Goal: Transaction & Acquisition: Purchase product/service

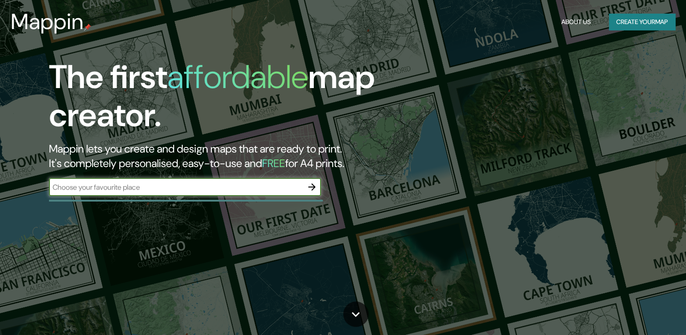
click at [206, 188] on input "text" at bounding box center [176, 187] width 254 height 10
click at [187, 186] on input "text" at bounding box center [176, 187] width 254 height 10
type input "México"
click at [310, 180] on button "button" at bounding box center [312, 187] width 18 height 18
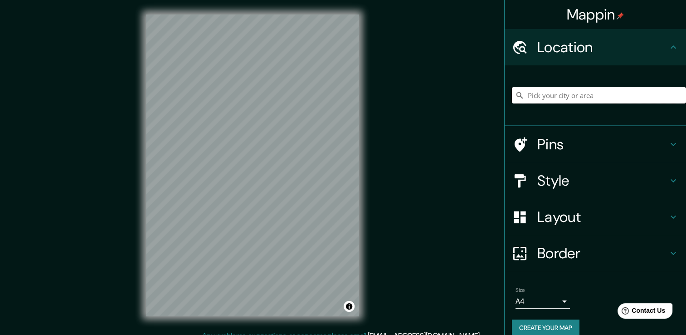
click at [573, 98] on input "Pick your city or area" at bounding box center [599, 95] width 174 height 16
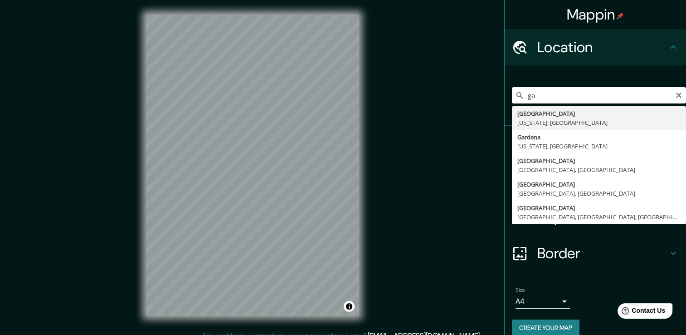
type input "g"
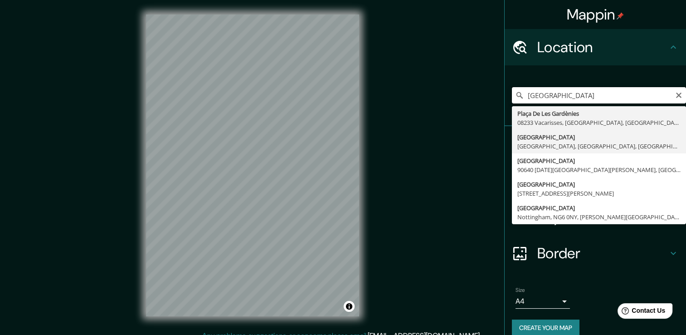
scroll to position [11, 0]
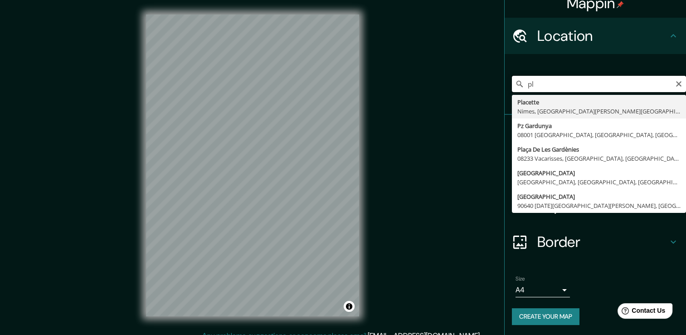
type input "p"
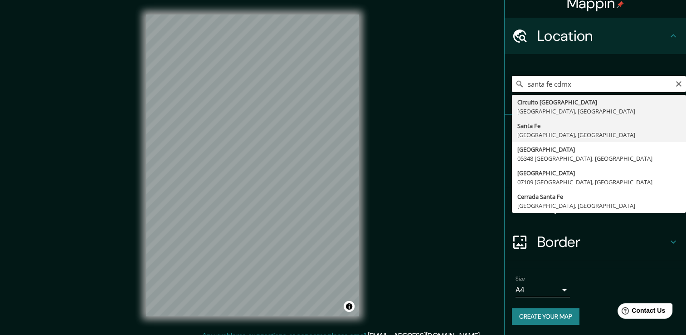
type input "Santa Fe, 01140 Ciudad de México, México"
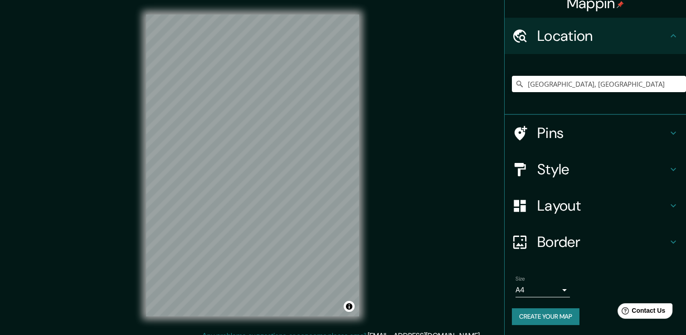
click at [547, 134] on h4 "Pins" at bounding box center [602, 133] width 131 height 18
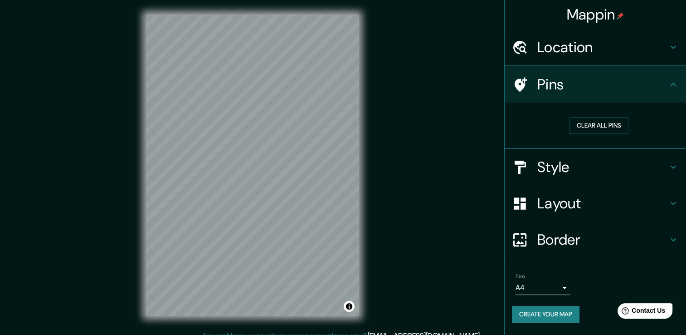
scroll to position [0, 0]
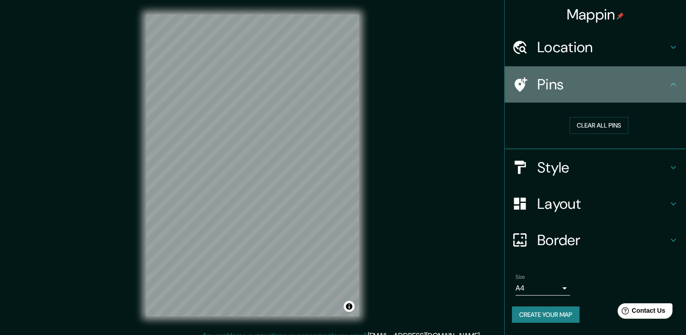
click at [580, 92] on h4 "Pins" at bounding box center [602, 84] width 131 height 18
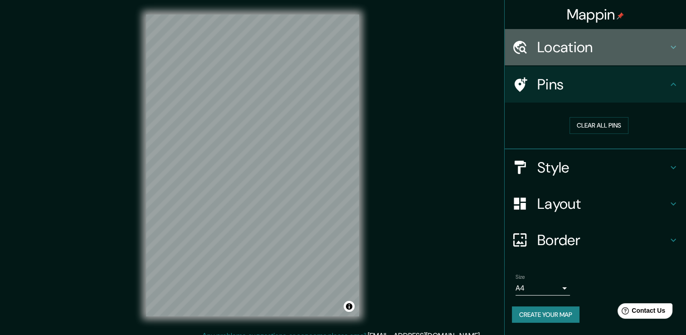
click at [577, 54] on h4 "Location" at bounding box center [602, 47] width 131 height 18
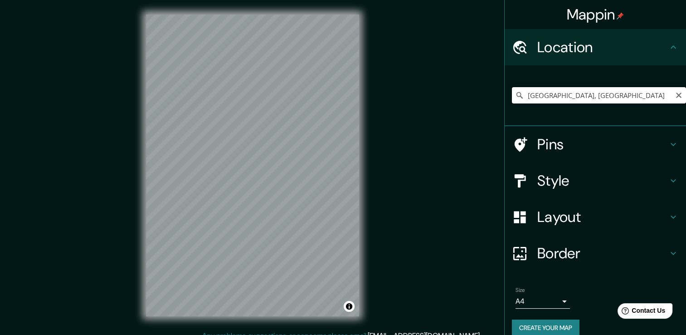
click at [613, 90] on input "Santa Fe, 01140 Ciudad de México, México" at bounding box center [599, 95] width 174 height 16
click at [675, 98] on icon "Clear" at bounding box center [678, 95] width 7 height 7
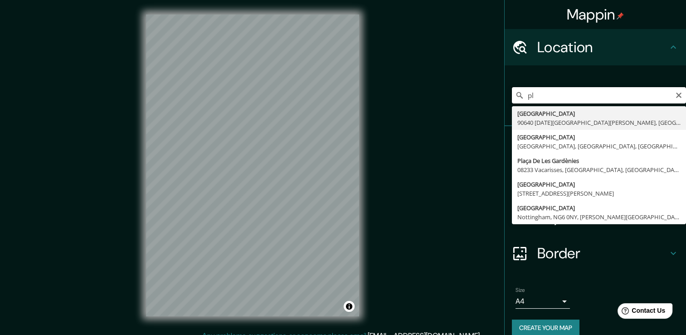
type input "p"
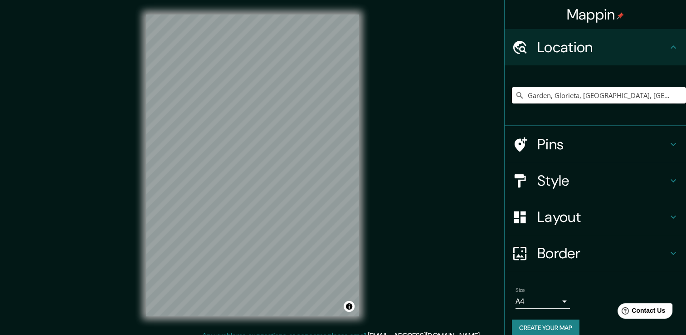
click at [576, 102] on input "Garden, Glorieta, Nuevo México 87535, Estados Unidos" at bounding box center [599, 95] width 174 height 16
click at [669, 97] on input "Garden, Glorieta, Nuevo México 87535, Estados Unidos" at bounding box center [599, 95] width 174 height 16
drag, startPoint x: 669, startPoint y: 97, endPoint x: 470, endPoint y: 121, distance: 200.5
click at [470, 121] on div "Mappin Location Garden, Glorieta, Nuevo México 87535, Estados Unidos Garden Glo…" at bounding box center [343, 172] width 686 height 345
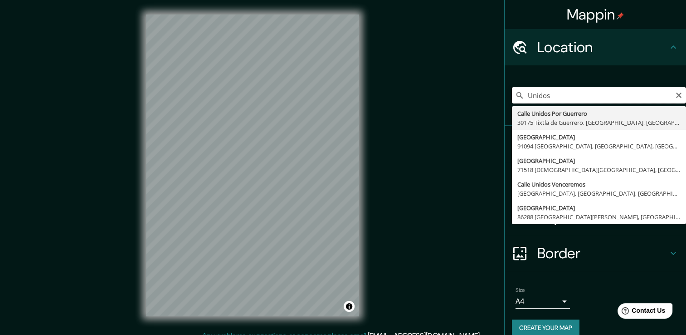
click at [562, 97] on input "Unidos" at bounding box center [599, 95] width 174 height 16
type input "U"
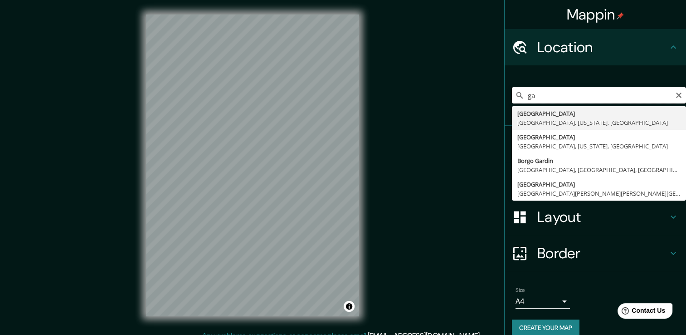
type input "g"
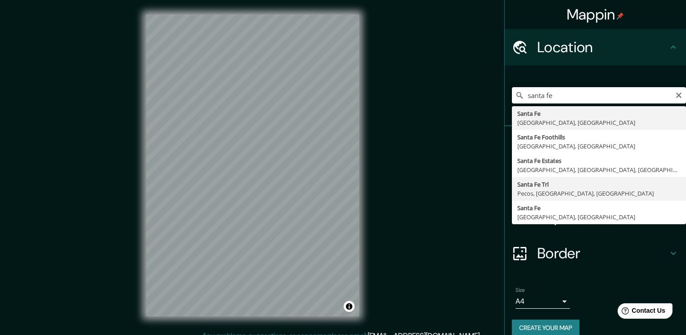
scroll to position [11, 0]
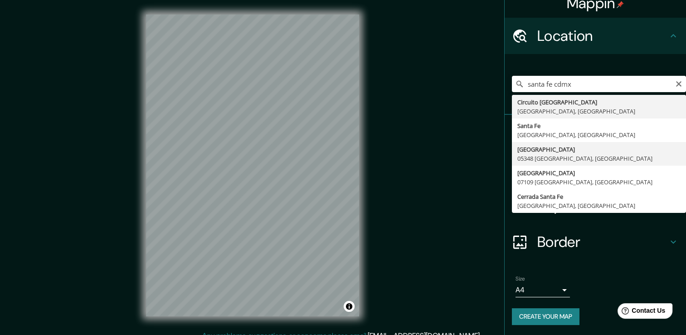
type input "Avenida Santa Fe, 05348 Ciudad de México, México"
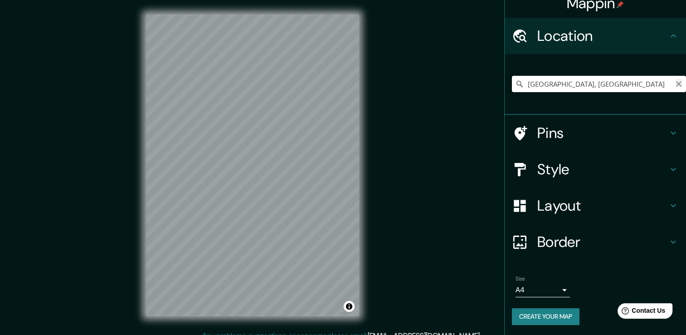
click at [676, 85] on icon "Clear" at bounding box center [678, 83] width 5 height 5
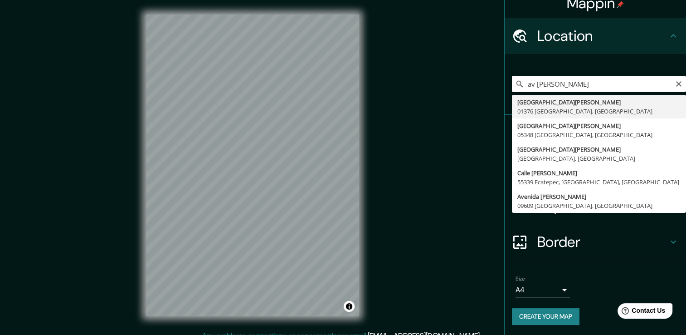
type input "Avenida Carlos Lazo, 01376 Ciudad de México, México"
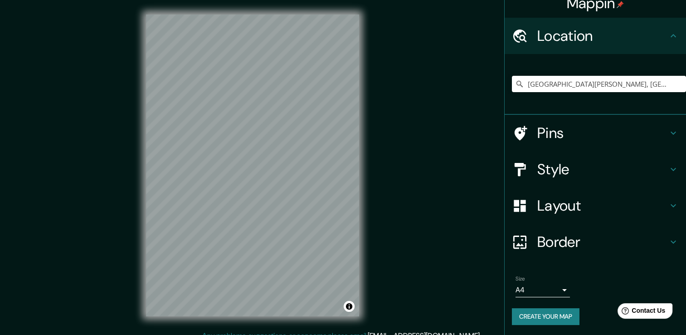
click at [594, 134] on h4 "Pins" at bounding box center [602, 133] width 131 height 18
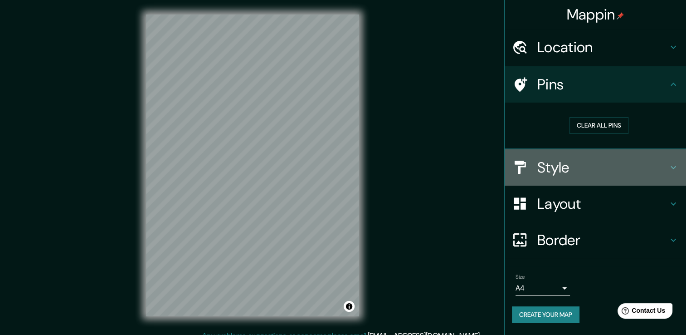
click at [578, 157] on div "Style" at bounding box center [595, 167] width 181 height 36
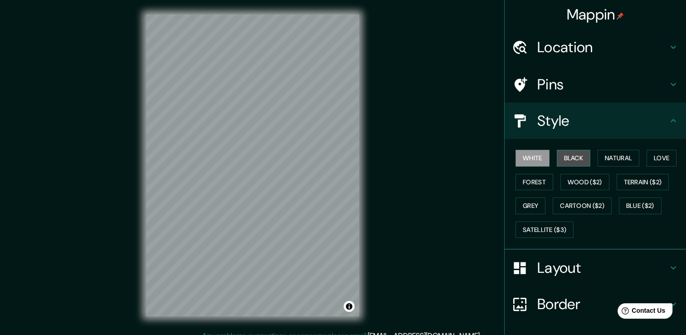
click at [569, 161] on button "Black" at bounding box center [574, 158] width 34 height 17
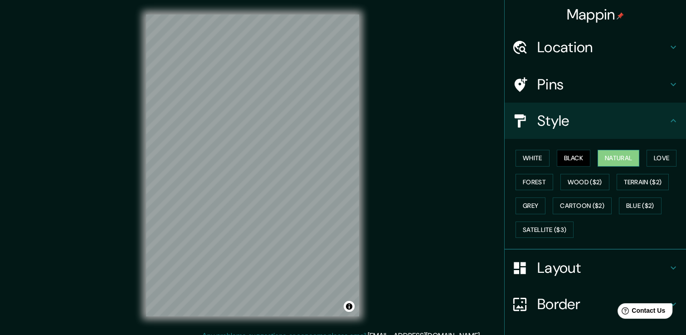
click at [612, 151] on button "Natural" at bounding box center [619, 158] width 42 height 17
click at [571, 158] on button "Black" at bounding box center [574, 158] width 34 height 17
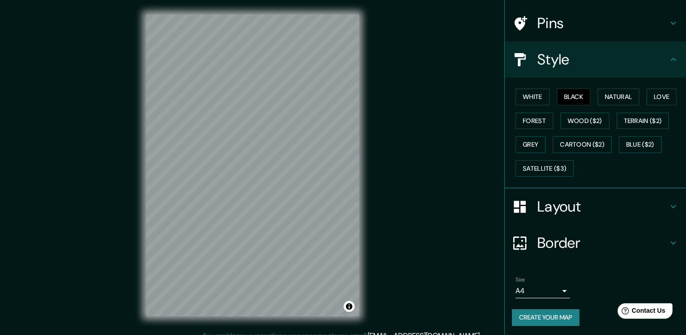
click at [565, 206] on h4 "Layout" at bounding box center [602, 206] width 131 height 18
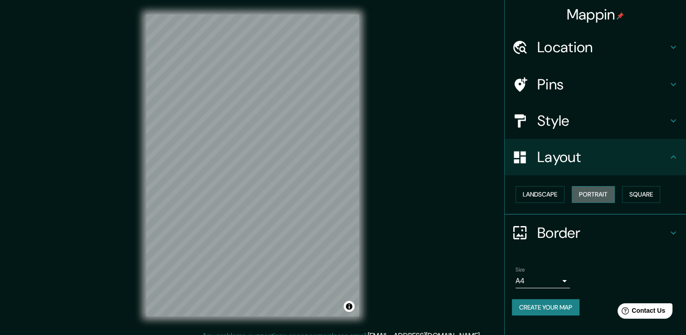
click at [589, 195] on button "Portrait" at bounding box center [593, 194] width 43 height 17
click at [639, 193] on button "Square" at bounding box center [641, 194] width 38 height 17
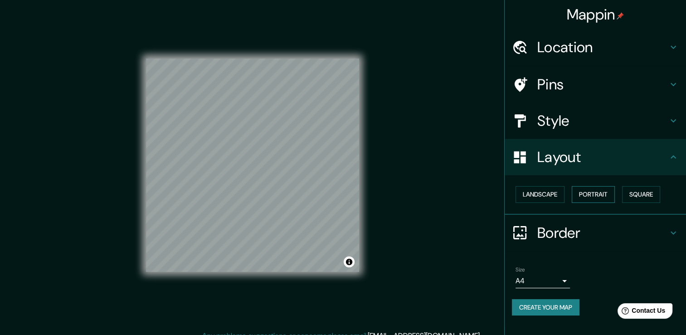
click at [586, 195] on button "Portrait" at bounding box center [593, 194] width 43 height 17
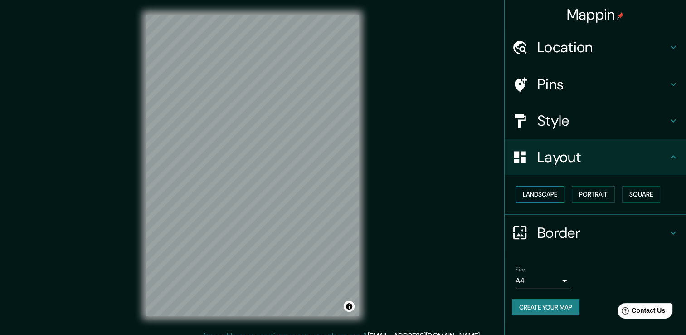
click at [560, 191] on button "Landscape" at bounding box center [540, 194] width 49 height 17
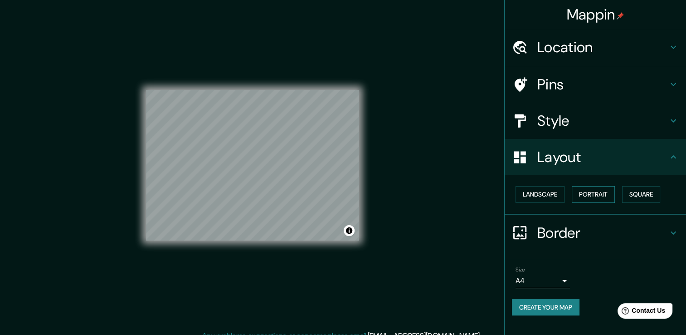
click at [615, 192] on button "Portrait" at bounding box center [593, 194] width 43 height 17
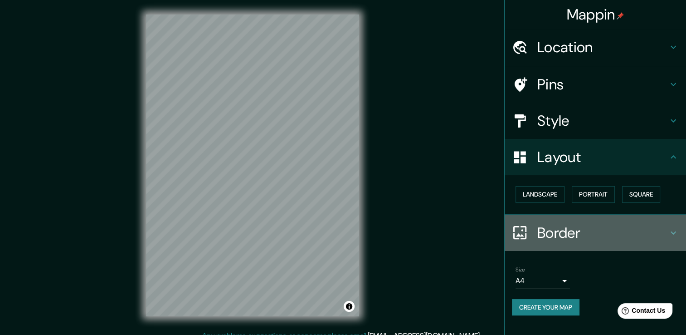
click at [602, 230] on h4 "Border" at bounding box center [602, 233] width 131 height 18
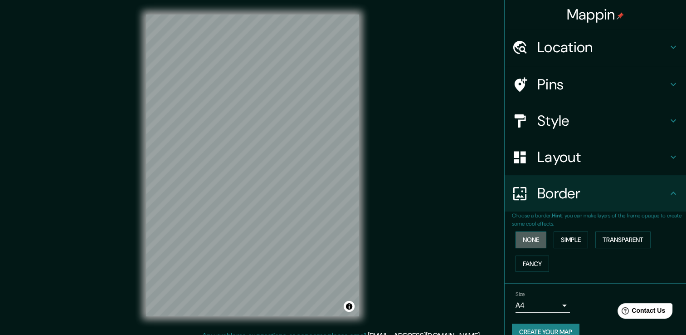
click at [528, 234] on button "None" at bounding box center [531, 239] width 31 height 17
click at [566, 244] on button "Simple" at bounding box center [571, 239] width 34 height 17
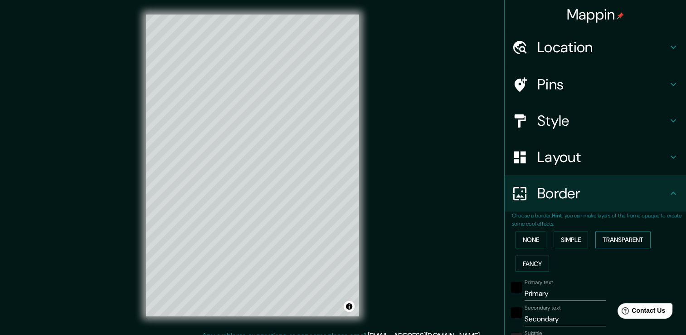
click at [604, 243] on button "Transparent" at bounding box center [622, 239] width 55 height 17
click at [521, 256] on button "Fancy" at bounding box center [533, 263] width 34 height 17
click at [525, 240] on button "None" at bounding box center [531, 239] width 31 height 17
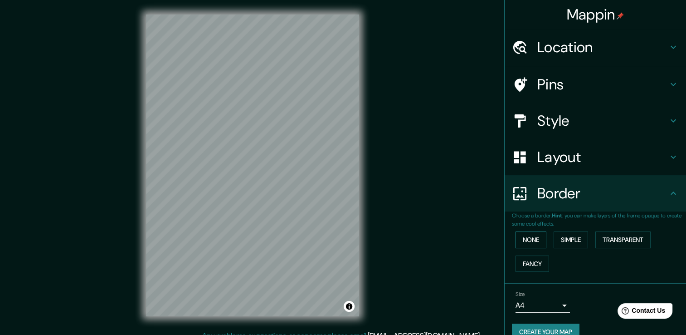
scroll to position [15, 0]
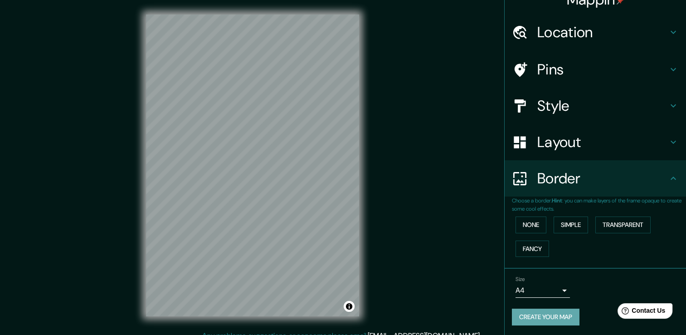
click at [536, 308] on button "Create your map" at bounding box center [546, 316] width 68 height 17
click at [576, 138] on h4 "Layout" at bounding box center [602, 142] width 131 height 18
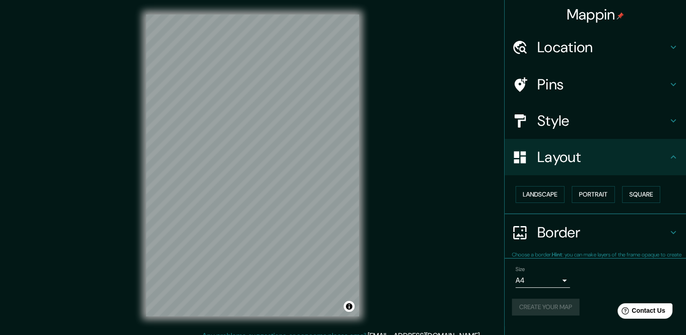
scroll to position [0, 0]
click at [633, 197] on button "Square" at bounding box center [641, 194] width 38 height 17
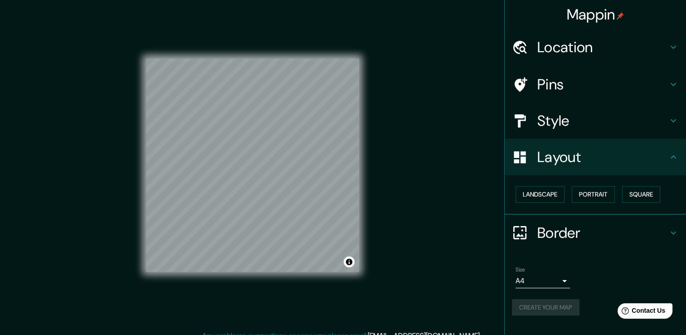
scroll to position [10, 0]
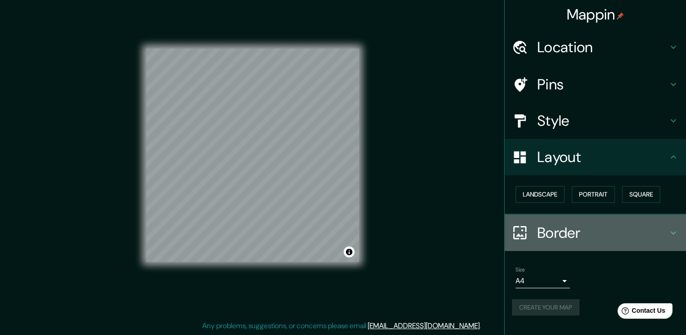
click at [571, 220] on div "Border" at bounding box center [595, 232] width 181 height 36
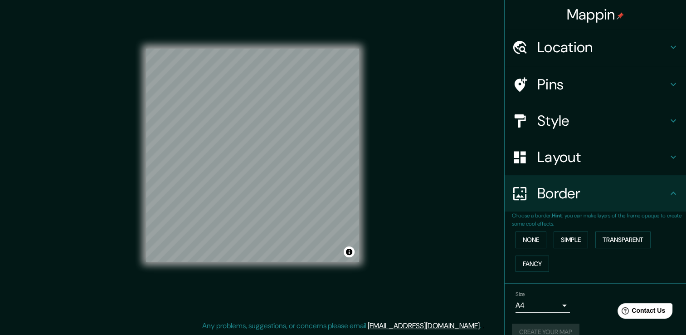
scroll to position [15, 0]
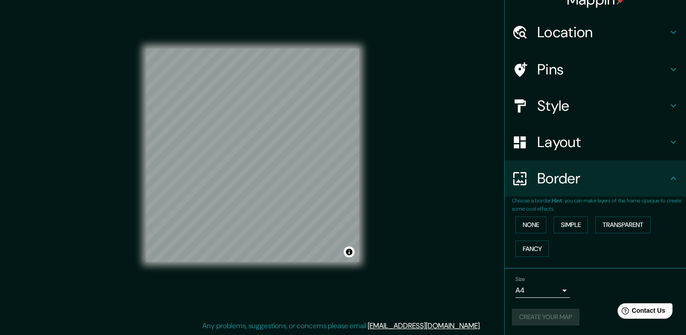
click at [532, 323] on div "Create your map" at bounding box center [595, 316] width 167 height 17
drag, startPoint x: 532, startPoint y: 308, endPoint x: 530, endPoint y: 298, distance: 10.3
click at [530, 298] on div "Size A4 single Create your map" at bounding box center [595, 302] width 167 height 60
click at [526, 288] on body "Mappin Location Avenida Carlos Lazo, 01376 Ciudad de México, México Pins Style …" at bounding box center [343, 157] width 686 height 335
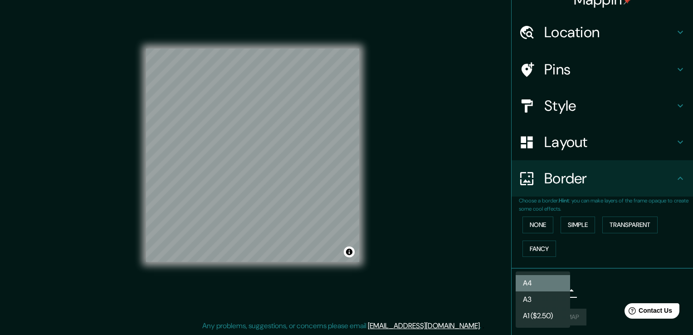
click at [536, 290] on li "A4" at bounding box center [543, 283] width 54 height 16
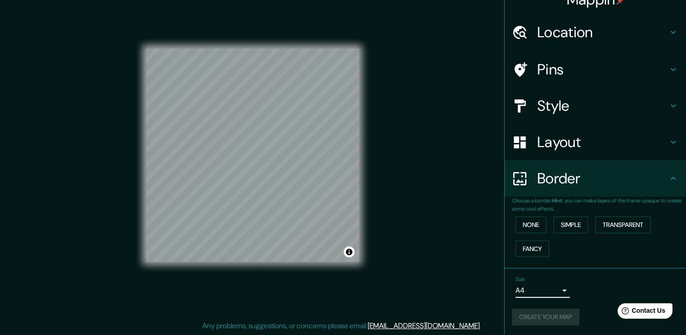
click at [563, 143] on h4 "Layout" at bounding box center [602, 142] width 131 height 18
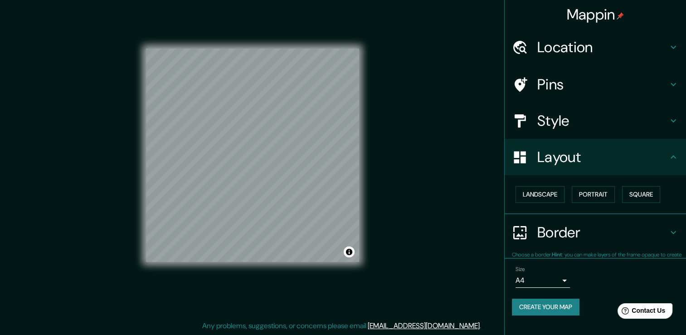
scroll to position [0, 0]
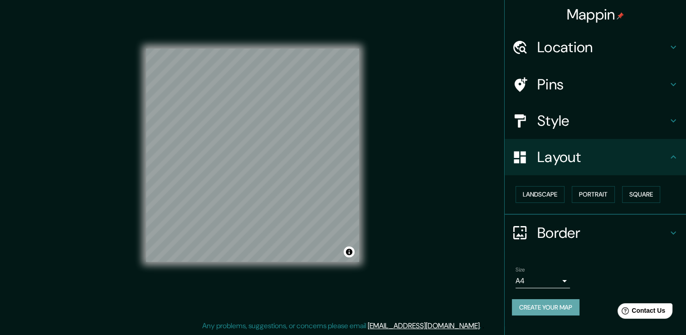
click at [548, 311] on button "Create your map" at bounding box center [546, 307] width 68 height 17
click at [600, 187] on button "Portrait" at bounding box center [593, 194] width 43 height 17
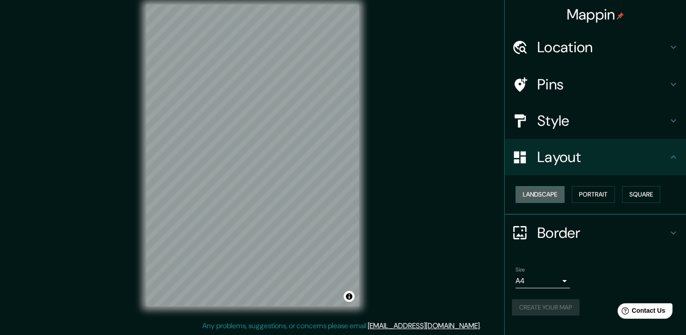
click at [559, 193] on button "Landscape" at bounding box center [540, 194] width 49 height 17
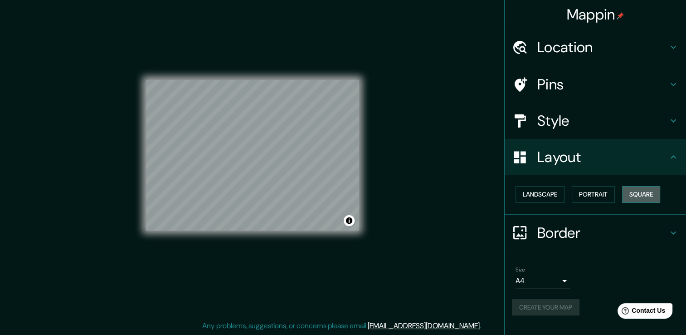
click at [639, 193] on button "Square" at bounding box center [641, 194] width 38 height 17
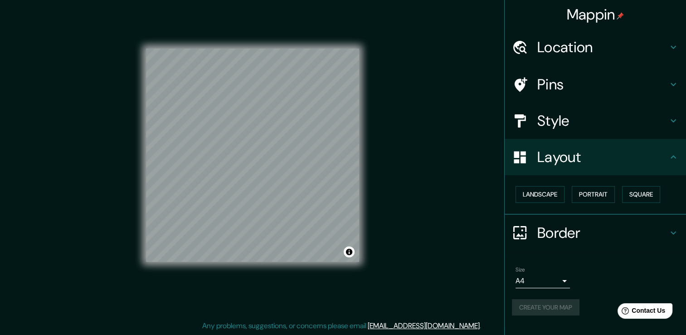
click at [550, 114] on h4 "Style" at bounding box center [602, 121] width 131 height 18
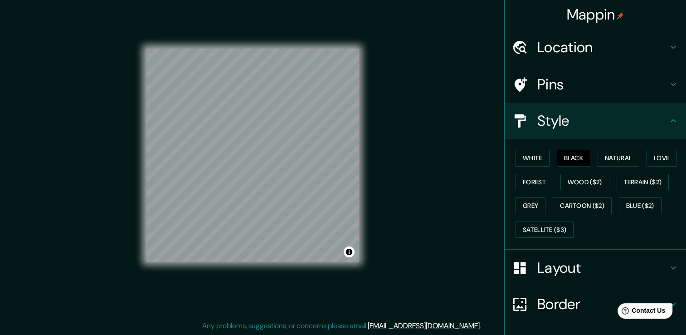
click at [564, 87] on h4 "Pins" at bounding box center [602, 84] width 131 height 18
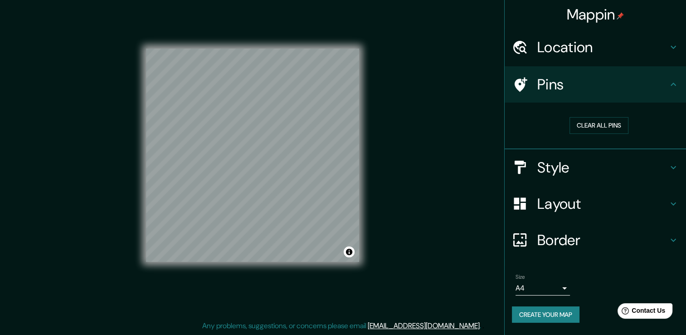
click at [548, 320] on button "Create your map" at bounding box center [546, 314] width 68 height 17
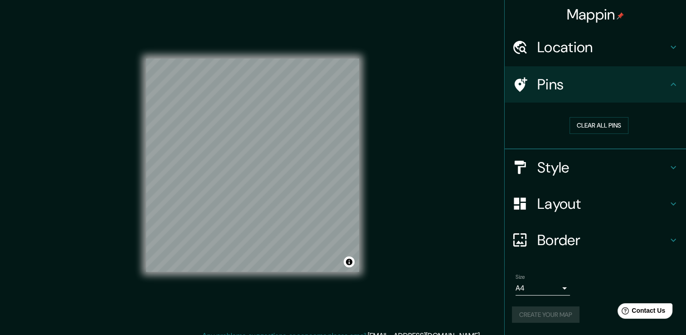
scroll to position [10, 0]
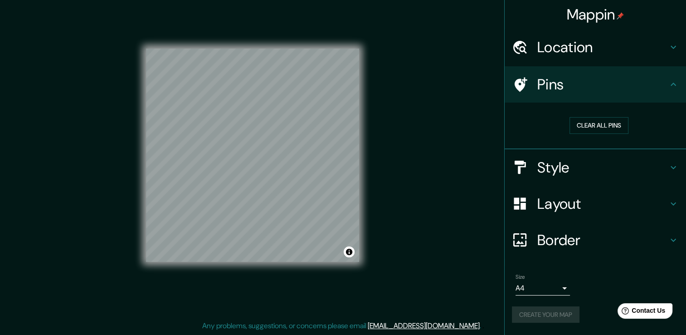
click at [609, 92] on h4 "Pins" at bounding box center [602, 84] width 131 height 18
click at [658, 40] on h4 "Location" at bounding box center [602, 47] width 131 height 18
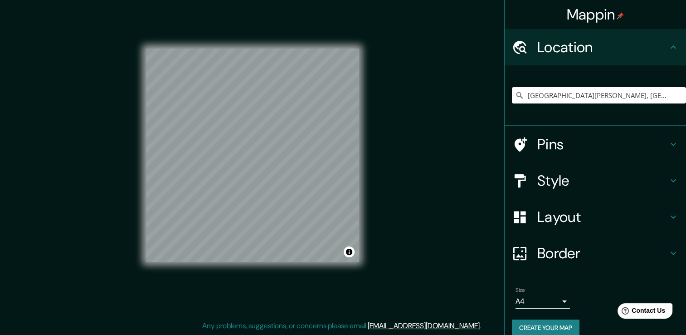
scroll to position [11, 0]
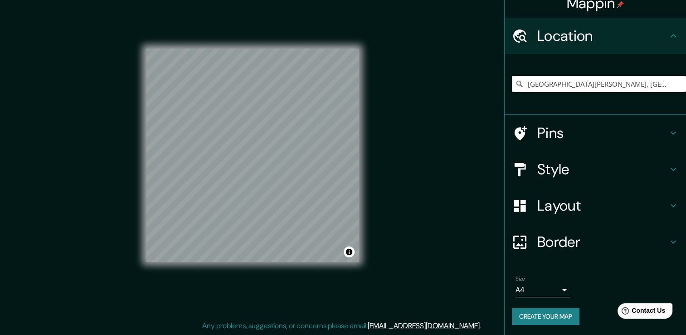
click at [537, 242] on h4 "Border" at bounding box center [602, 242] width 131 height 18
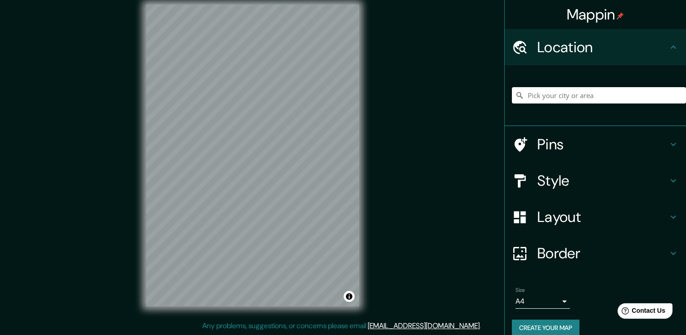
click at [538, 109] on div at bounding box center [599, 95] width 174 height 45
click at [539, 93] on input "Pick your city or area" at bounding box center [599, 95] width 174 height 16
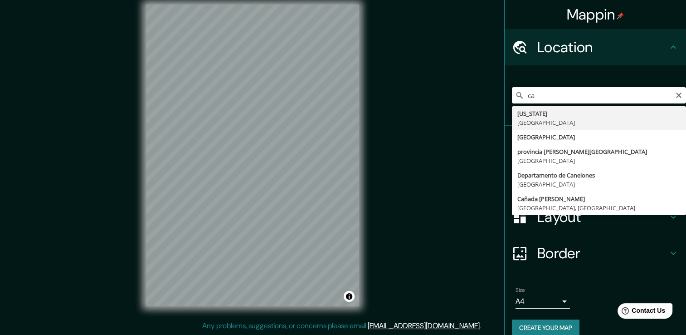
type input "c"
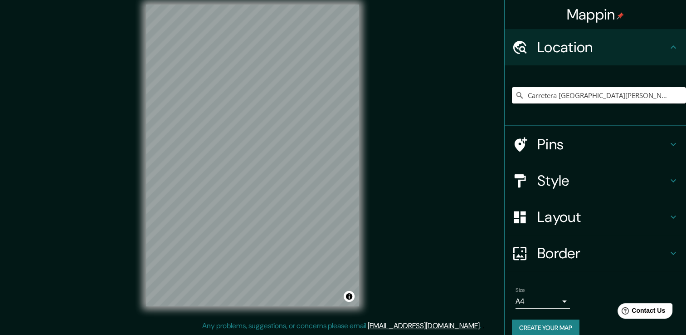
click at [584, 102] on input "Carretera [GEOGRAPHIC_DATA][PERSON_NAME][PERSON_NAME], 43998 [GEOGRAPHIC_DATA][…" at bounding box center [599, 95] width 174 height 16
drag, startPoint x: 606, startPoint y: 101, endPoint x: 441, endPoint y: 108, distance: 164.8
click at [441, 108] on div "Mappin Location Carretera Ciudad Sahagún-Emiliano Zapata, 43998 Ciudad Sahagún,…" at bounding box center [343, 162] width 686 height 345
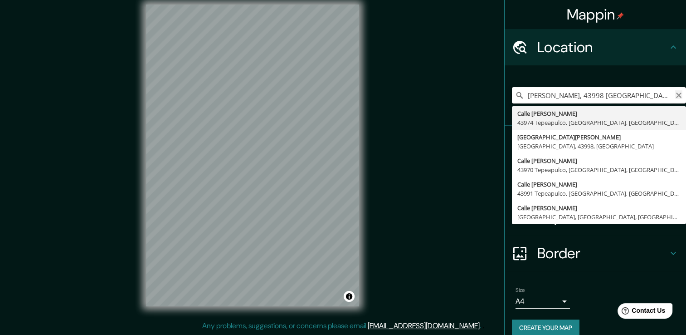
type input "Emiliano Zapata, 43998 Ciudad Sahagún, Hidalgo, México"
click at [676, 95] on icon "Clear" at bounding box center [678, 95] width 5 height 5
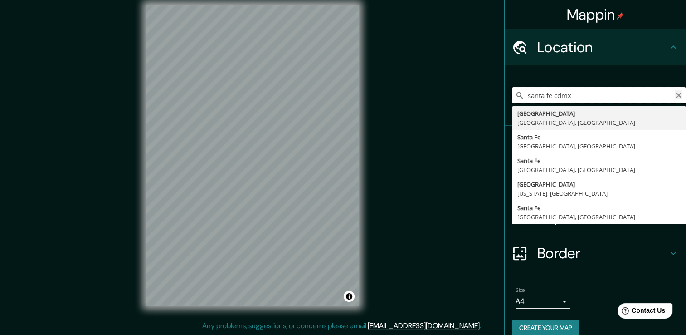
type input "Santa Fe de la Laguna, Michoacán, México"
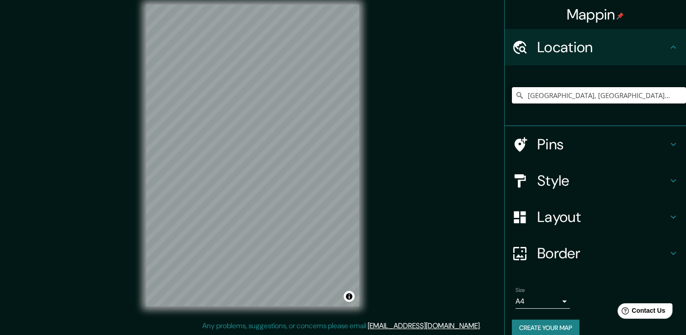
drag, startPoint x: 668, startPoint y: 90, endPoint x: 514, endPoint y: 108, distance: 155.2
click at [514, 108] on div "Santa Fe de la Laguna, Michoacán, México Santa Fe de la Laguna Michoacán, Méxic…" at bounding box center [599, 95] width 174 height 45
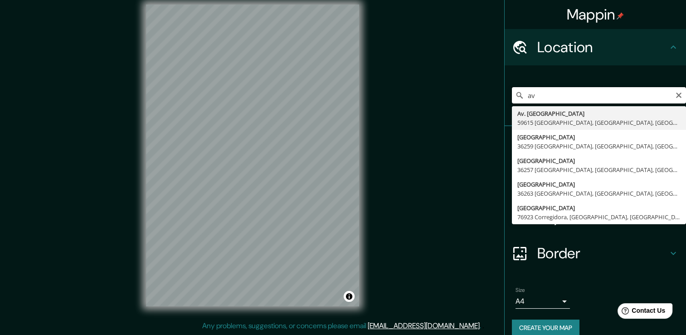
type input "a"
type input "Avenida Santa Fe, 05348 Ciudad de México, México"
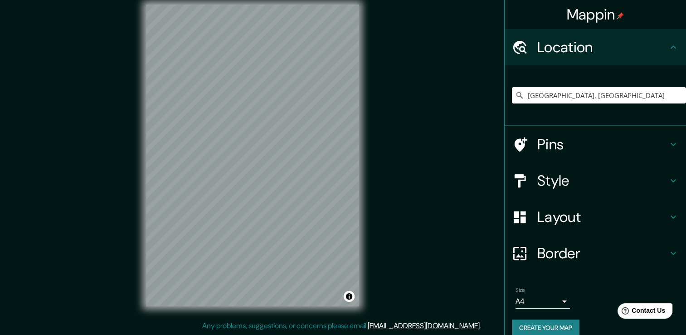
click at [537, 174] on h4 "Style" at bounding box center [602, 180] width 131 height 18
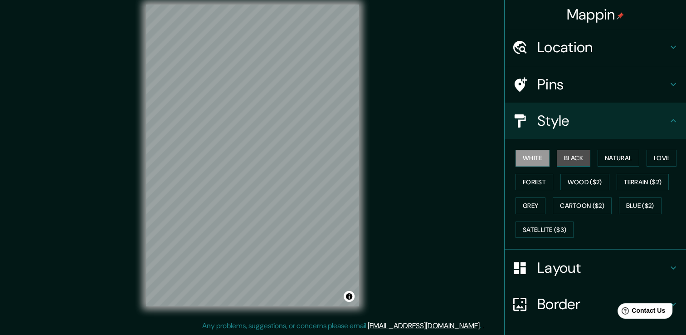
click at [575, 157] on button "Black" at bounding box center [574, 158] width 34 height 17
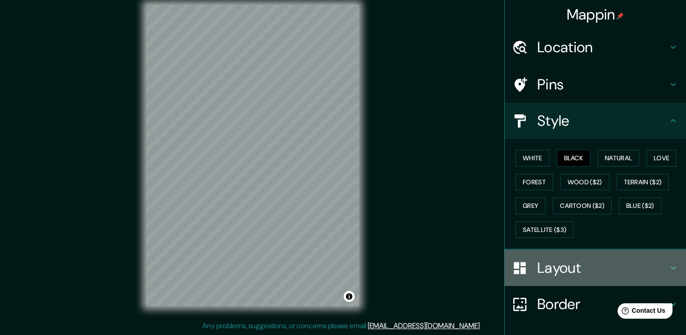
click at [547, 267] on h4 "Layout" at bounding box center [602, 267] width 131 height 18
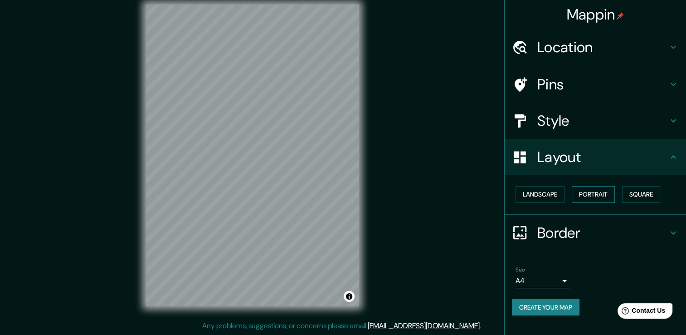
click at [586, 191] on button "Portrait" at bounding box center [593, 194] width 43 height 17
click at [646, 195] on button "Square" at bounding box center [641, 194] width 38 height 17
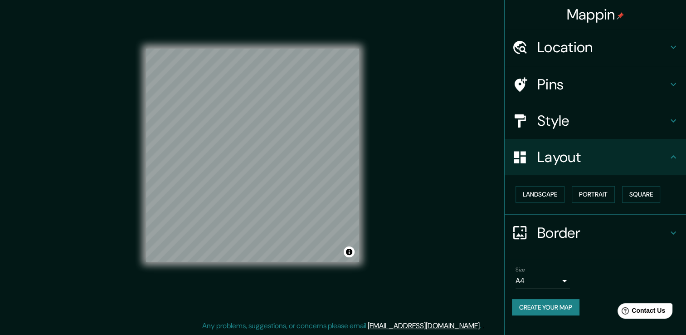
click at [555, 307] on button "Create your map" at bounding box center [546, 307] width 68 height 17
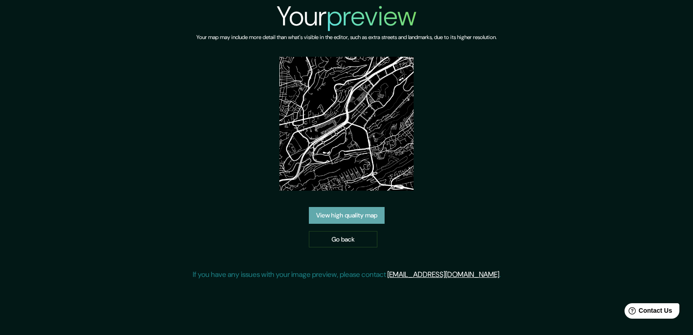
click at [381, 214] on link "View high quality map" at bounding box center [347, 215] width 76 height 17
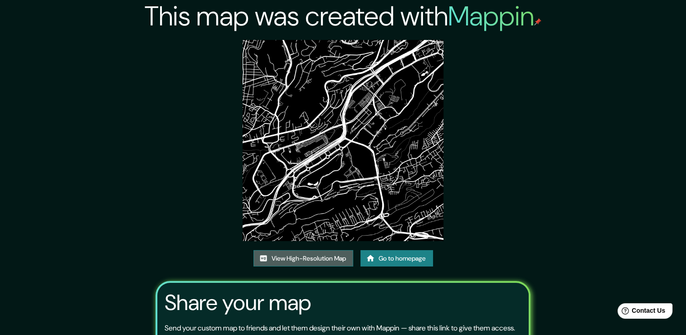
click at [331, 258] on link "View High-Resolution Map" at bounding box center [303, 258] width 100 height 17
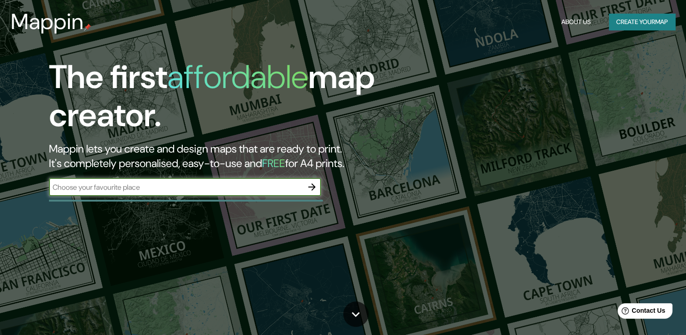
click at [173, 191] on input "text" at bounding box center [176, 187] width 254 height 10
type input "marina bay sands"
click at [312, 185] on icon "button" at bounding box center [312, 186] width 11 height 11
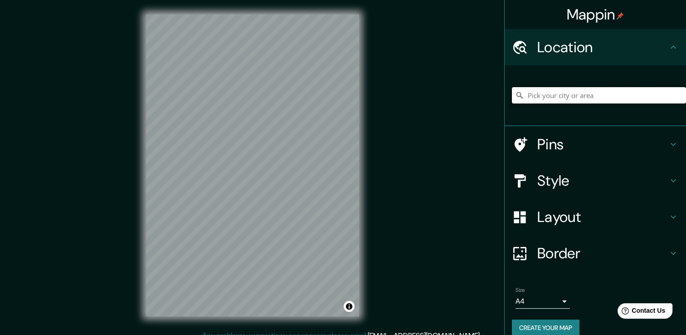
click at [549, 97] on input "Pick your city or area" at bounding box center [599, 95] width 174 height 16
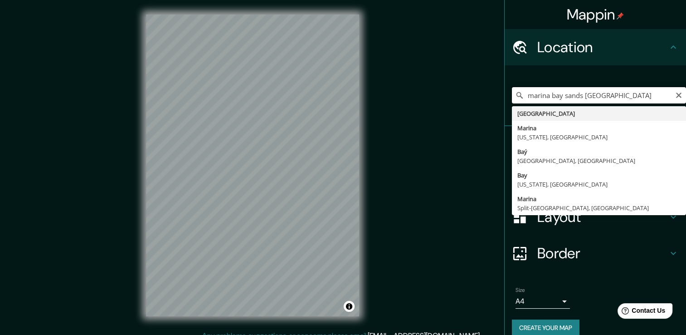
type input "marina bay sands singapur"
click at [670, 99] on input "marina bay sands singapur" at bounding box center [599, 95] width 174 height 16
click at [675, 95] on icon "Clear" at bounding box center [678, 95] width 7 height 7
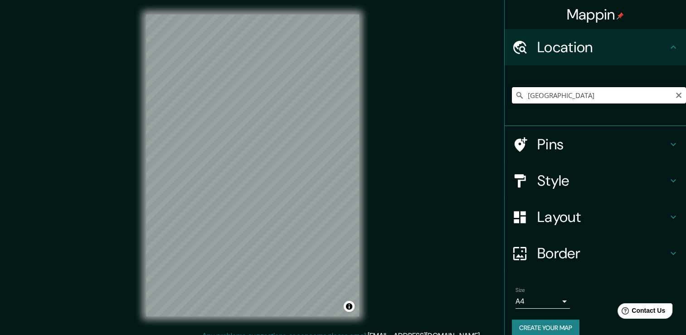
click at [566, 96] on input "Singapur" at bounding box center [599, 95] width 174 height 16
type input "Marina Bay Financial Centre Tower 3 Pickup Point, Downtown Core, Singapur 018982"
click at [600, 186] on h4 "Style" at bounding box center [602, 180] width 131 height 18
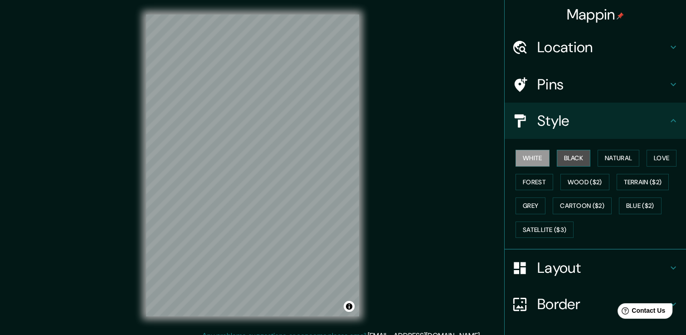
click at [557, 157] on button "Black" at bounding box center [574, 158] width 34 height 17
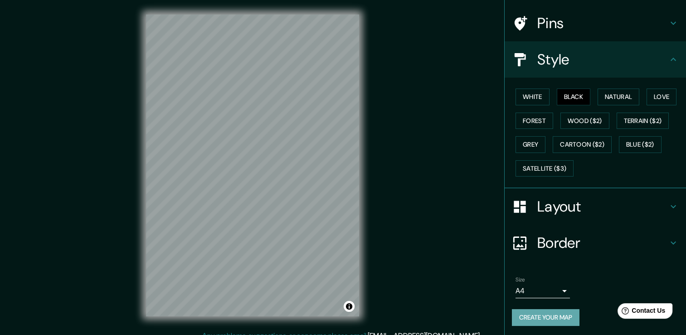
click at [543, 312] on button "Create your map" at bounding box center [546, 317] width 68 height 17
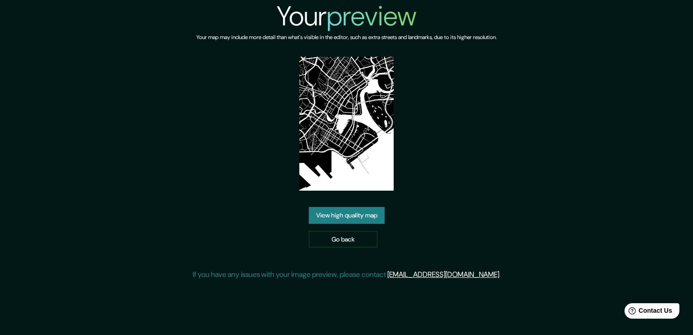
click at [374, 215] on link "View high quality map" at bounding box center [347, 215] width 76 height 17
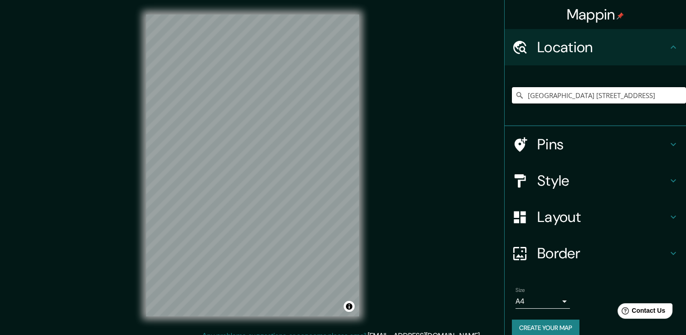
click at [658, 93] on input "[GEOGRAPHIC_DATA] [STREET_ADDRESS]" at bounding box center [599, 95] width 174 height 16
click at [673, 93] on input "[GEOGRAPHIC_DATA] [STREET_ADDRESS]" at bounding box center [599, 95] width 174 height 16
drag, startPoint x: 588, startPoint y: 100, endPoint x: 471, endPoint y: 89, distance: 117.0
click at [461, 92] on div "Mappin Location [GEOGRAPHIC_DATA] 3 [GEOGRAPHIC_DATA] Pins Style Layout Border …" at bounding box center [343, 172] width 686 height 345
drag, startPoint x: 677, startPoint y: 96, endPoint x: 492, endPoint y: 99, distance: 185.0
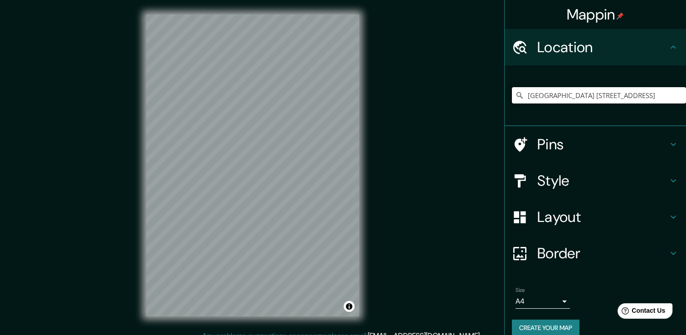
click at [492, 99] on div "Mappin Location [GEOGRAPHIC_DATA] 3 [GEOGRAPHIC_DATA] Pins Style Layout Border …" at bounding box center [343, 172] width 686 height 345
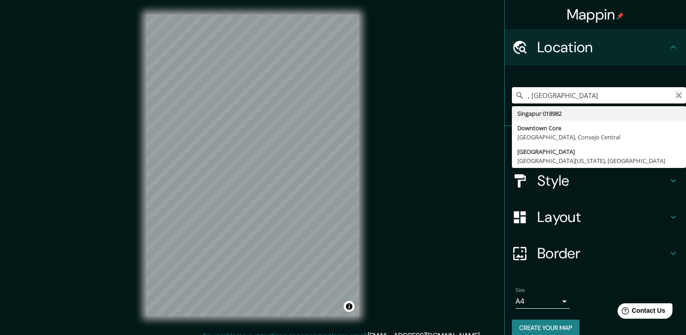
type input ", [GEOGRAPHIC_DATA]"
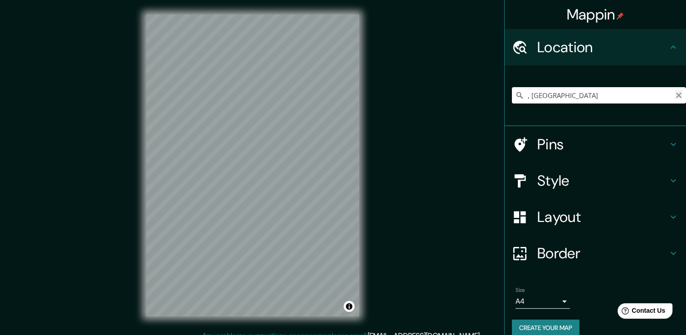
click at [675, 94] on icon "Clear" at bounding box center [678, 95] width 7 height 7
paste input "[GEOGRAPHIC_DATA] 3 [GEOGRAPHIC_DATA]"
type input "[GEOGRAPHIC_DATA] [STREET_ADDRESS]"
click at [590, 180] on h4 "Style" at bounding box center [602, 180] width 131 height 18
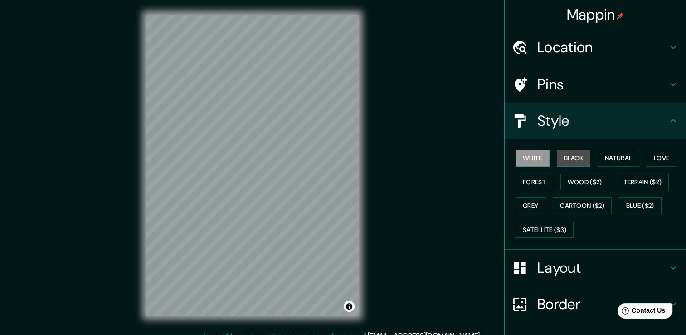
click at [558, 157] on button "Black" at bounding box center [574, 158] width 34 height 17
click at [557, 261] on h4 "Layout" at bounding box center [602, 267] width 131 height 18
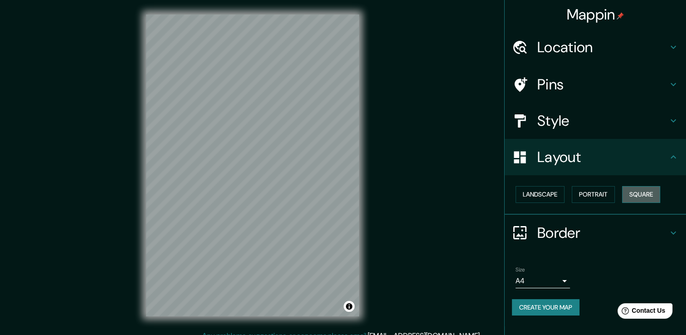
click at [643, 199] on button "Square" at bounding box center [641, 194] width 38 height 17
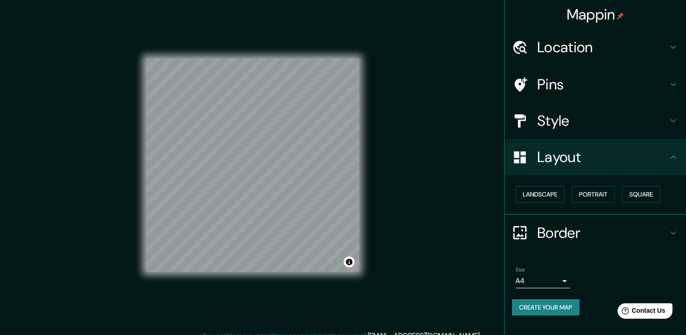
scroll to position [10, 0]
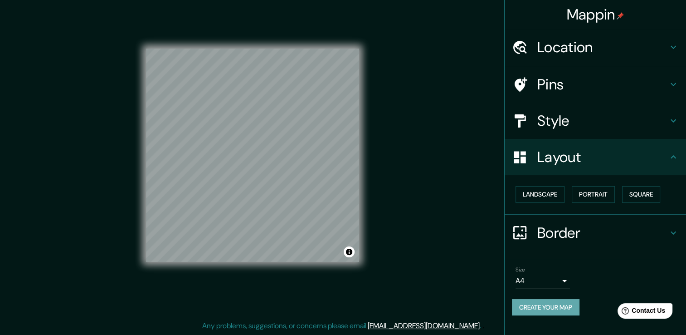
click at [541, 302] on button "Create your map" at bounding box center [546, 307] width 68 height 17
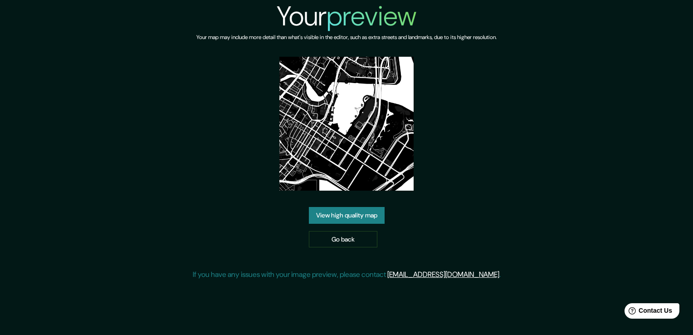
click at [369, 214] on link "View high quality map" at bounding box center [347, 215] width 76 height 17
